Goal: Task Accomplishment & Management: Manage account settings

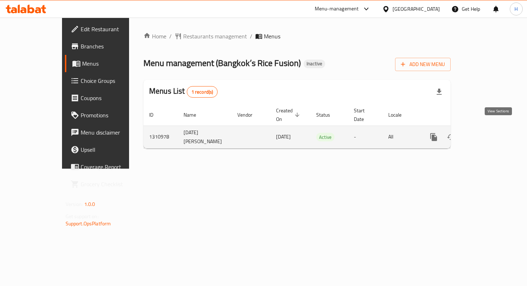
click at [490, 133] on icon "enhanced table" at bounding box center [485, 137] width 9 height 9
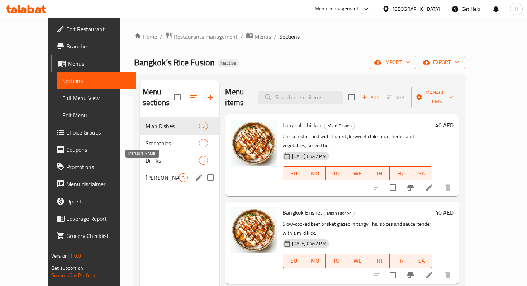
scroll to position [5, 0]
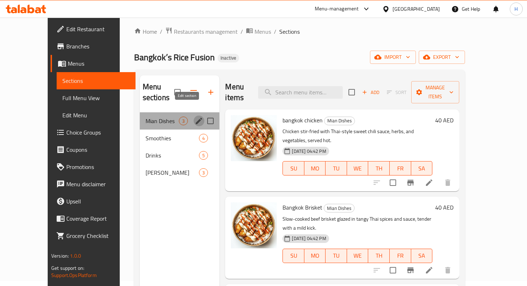
click at [196, 118] on icon "edit" at bounding box center [199, 121] width 6 height 6
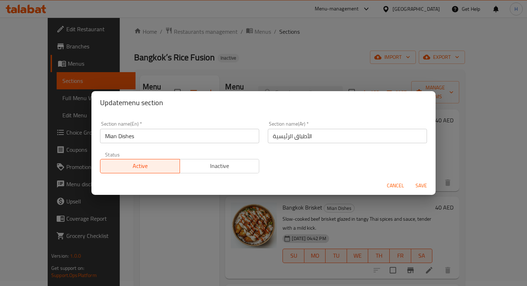
click at [112, 137] on input "Mian Dishes" at bounding box center [179, 136] width 159 height 14
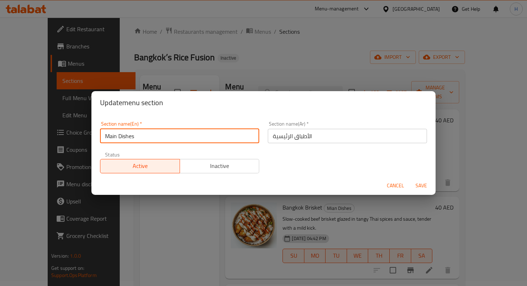
type input "Main Dishes"
click at [421, 185] on span "Save" at bounding box center [421, 185] width 17 height 9
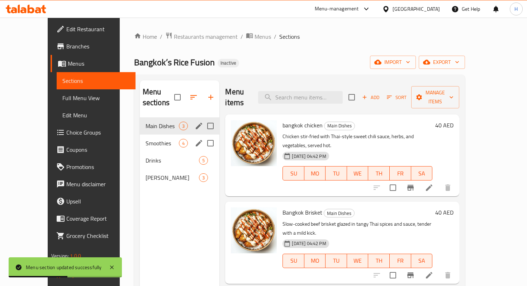
click at [146, 139] on span "Smoothies" at bounding box center [163, 143] width 34 height 9
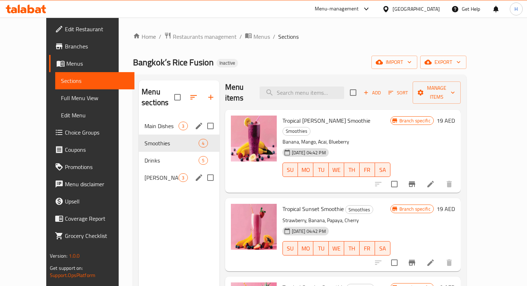
click at [145, 173] on span "[PERSON_NAME]" at bounding box center [162, 177] width 34 height 9
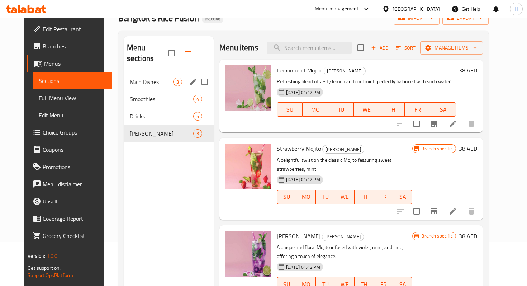
scroll to position [37, 0]
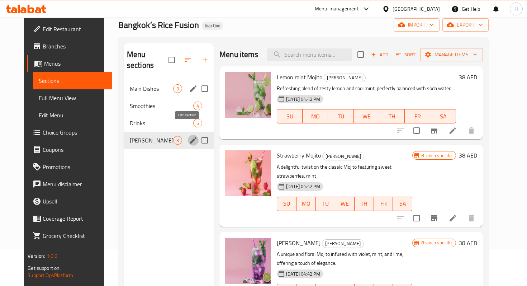
click at [189, 136] on icon "edit" at bounding box center [193, 140] width 9 height 9
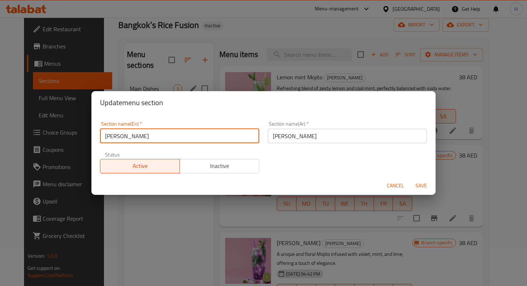
drag, startPoint x: 109, startPoint y: 136, endPoint x: 123, endPoint y: 136, distance: 14.4
click at [123, 136] on input "[PERSON_NAME]" at bounding box center [179, 136] width 159 height 14
drag, startPoint x: 146, startPoint y: 137, endPoint x: 109, endPoint y: 135, distance: 36.7
click at [109, 135] on input "[PERSON_NAME]" at bounding box center [179, 136] width 159 height 14
type input "[PERSON_NAME]"
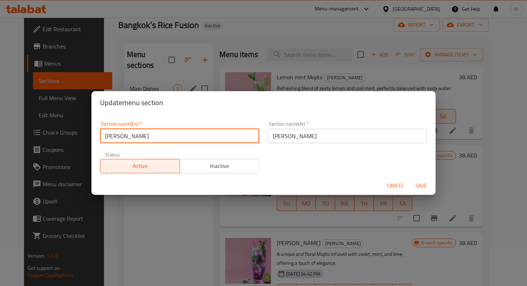
click at [417, 187] on span "Save" at bounding box center [421, 185] width 17 height 9
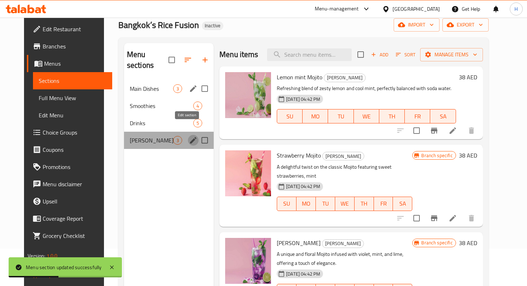
click at [190, 137] on icon "edit" at bounding box center [193, 140] width 6 height 6
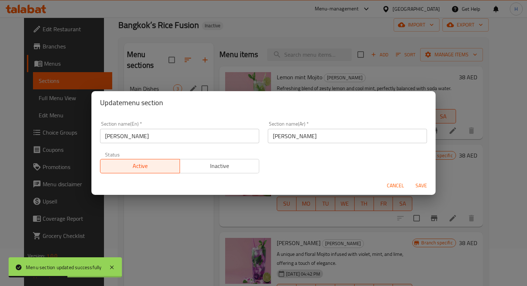
click at [174, 136] on input "[PERSON_NAME]" at bounding box center [179, 136] width 159 height 14
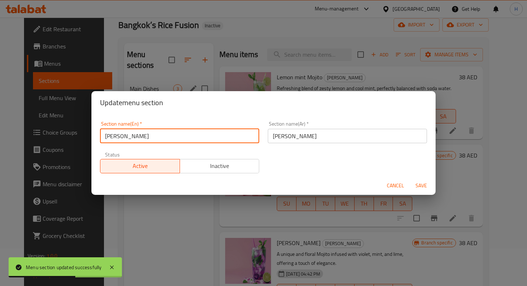
click at [187, 224] on div "Update menu section Section name(En)   * VIRGIN MOJITO Section name(En) * Secti…" at bounding box center [263, 143] width 527 height 286
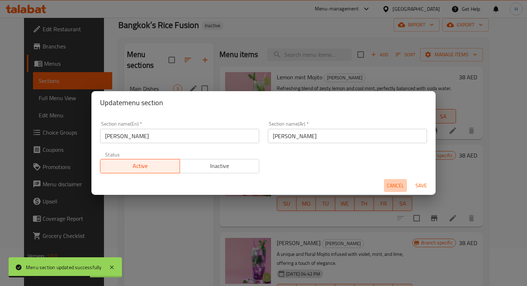
click at [391, 183] on span "Cancel" at bounding box center [395, 185] width 17 height 9
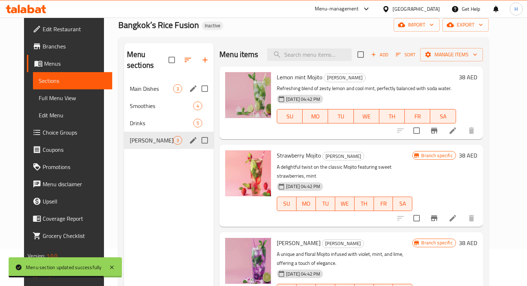
click at [190, 137] on icon "edit" at bounding box center [193, 140] width 6 height 6
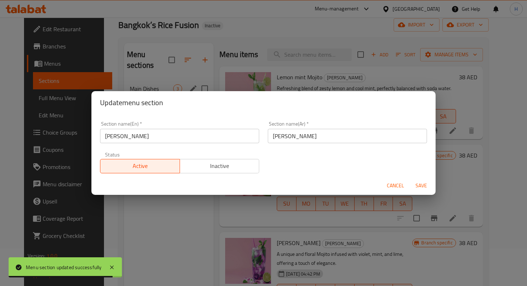
click at [189, 139] on input "[PERSON_NAME]" at bounding box center [179, 136] width 159 height 14
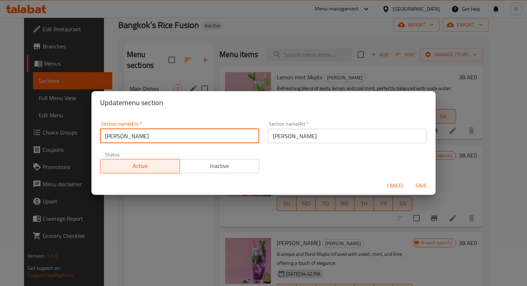
type input "[PERSON_NAME]"
click at [421, 189] on span "Save" at bounding box center [421, 185] width 17 height 9
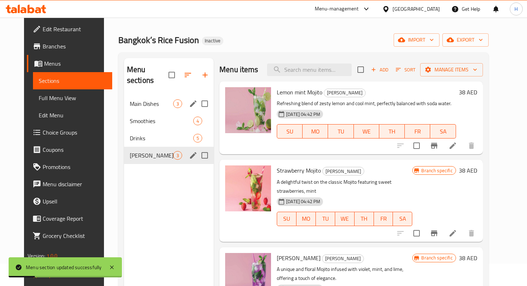
scroll to position [0, 0]
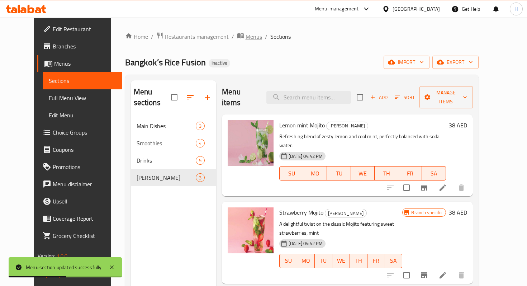
click at [246, 34] on span "Menus" at bounding box center [254, 36] width 17 height 9
